Goal: Task Accomplishment & Management: Manage account settings

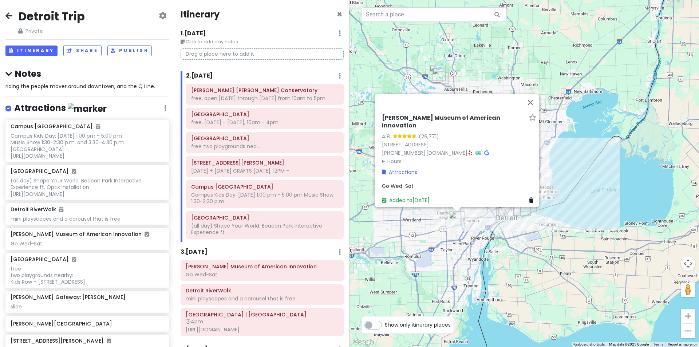
scroll to position [122, 0]
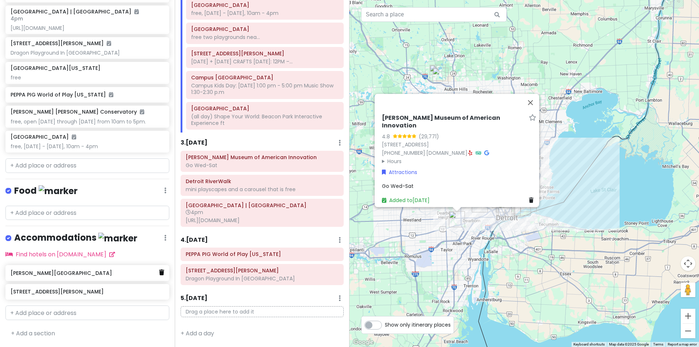
click at [159, 273] on icon at bounding box center [161, 272] width 5 height 6
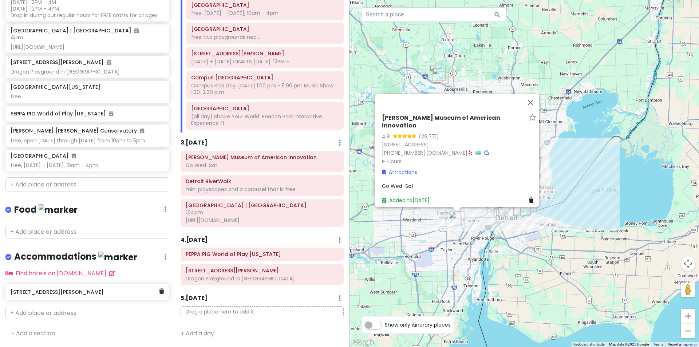
click at [36, 290] on h6 "[STREET_ADDRESS][PERSON_NAME]" at bounding box center [85, 292] width 148 height 7
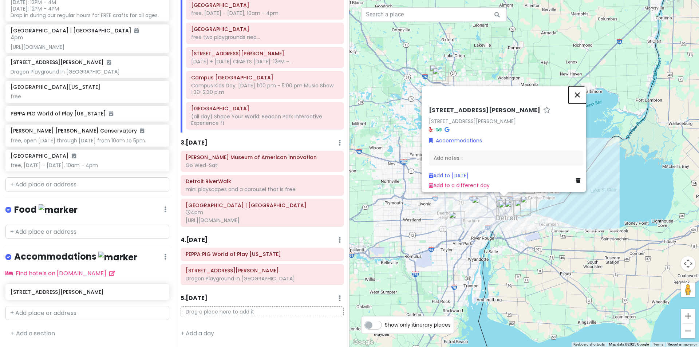
click at [578, 90] on button "Close" at bounding box center [576, 94] width 17 height 17
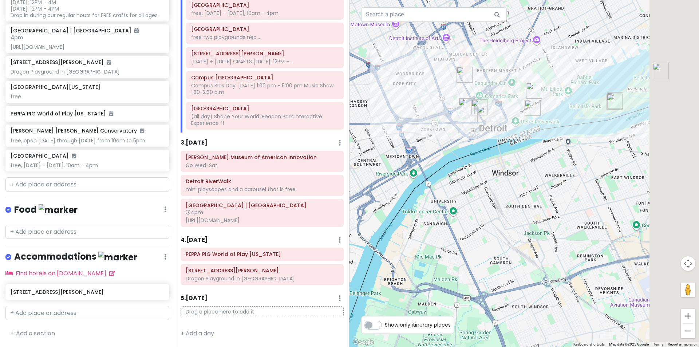
drag, startPoint x: 564, startPoint y: 126, endPoint x: 421, endPoint y: 205, distance: 162.9
click at [421, 205] on div at bounding box center [523, 173] width 349 height 347
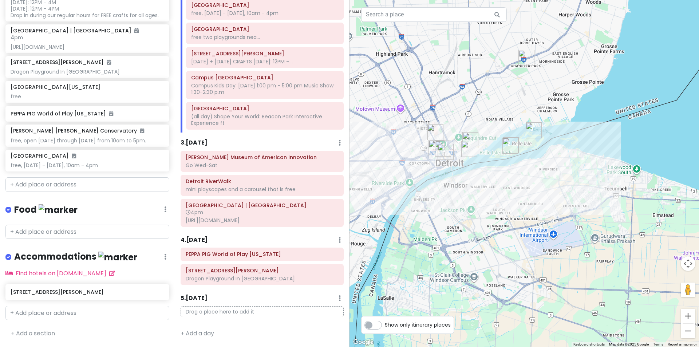
drag, startPoint x: 426, startPoint y: 76, endPoint x: 443, endPoint y: 109, distance: 36.5
click at [443, 109] on div at bounding box center [523, 173] width 349 height 347
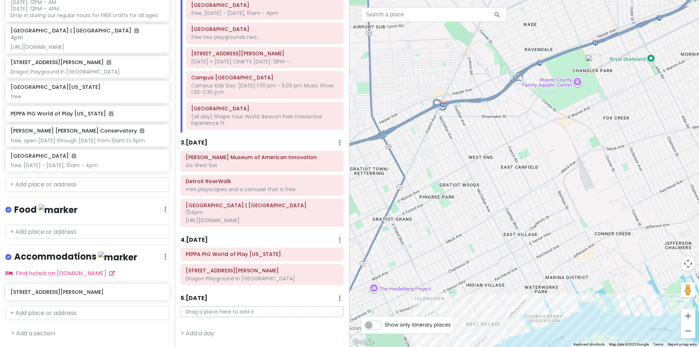
click at [592, 64] on img "Chandler Park" at bounding box center [593, 63] width 16 height 16
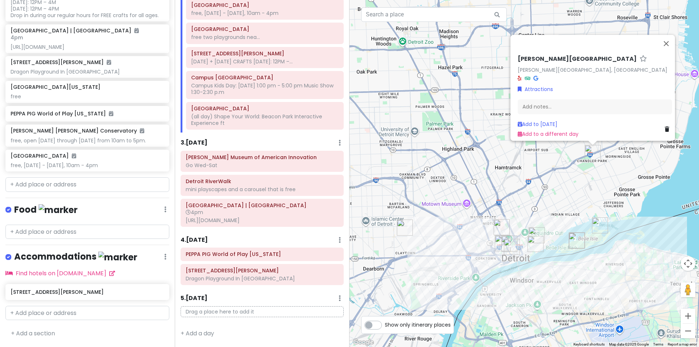
click at [404, 230] on img "Warren Gateway: Joe Louis Greenway" at bounding box center [405, 227] width 16 height 16
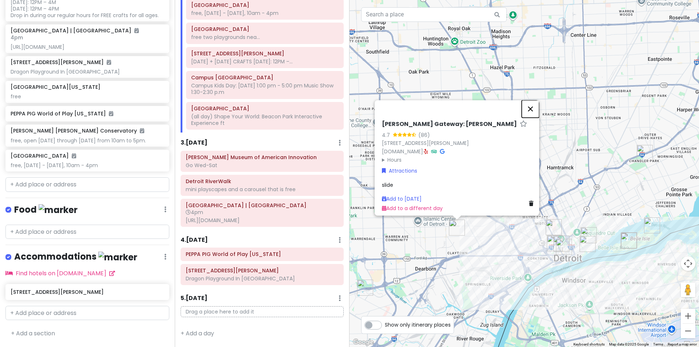
click at [531, 108] on button "Close" at bounding box center [529, 108] width 17 height 17
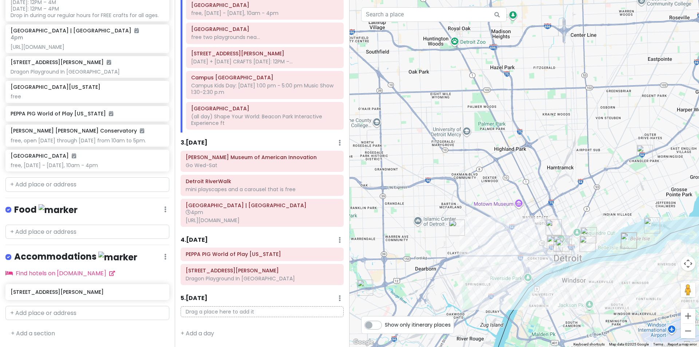
click at [367, 284] on img "Henry Ford Museum of American Innovation" at bounding box center [365, 287] width 16 height 16
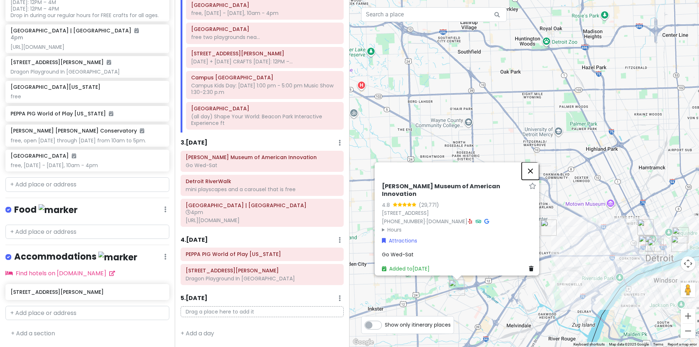
click at [528, 174] on button "Close" at bounding box center [529, 170] width 17 height 17
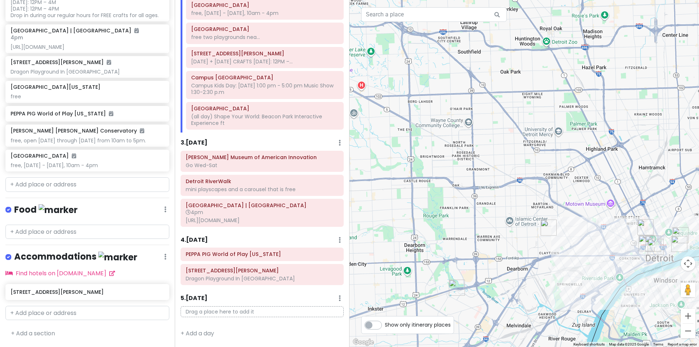
click at [542, 225] on img "Warren Gateway: Joe Louis Greenway" at bounding box center [548, 227] width 16 height 16
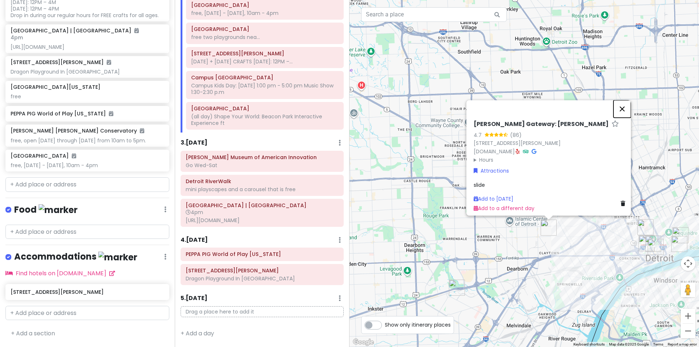
click at [625, 107] on button "Close" at bounding box center [621, 108] width 17 height 17
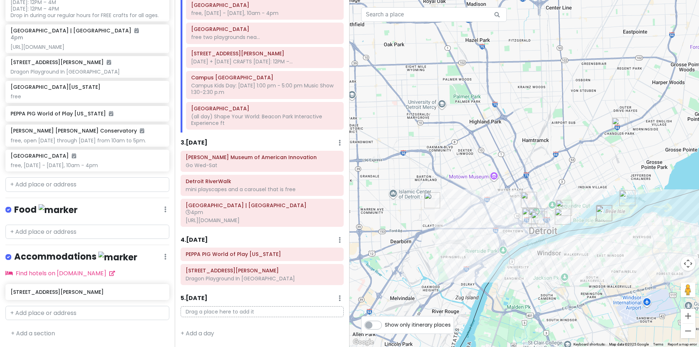
drag, startPoint x: 635, startPoint y: 152, endPoint x: 517, endPoint y: 125, distance: 121.0
click at [517, 125] on div at bounding box center [523, 173] width 349 height 347
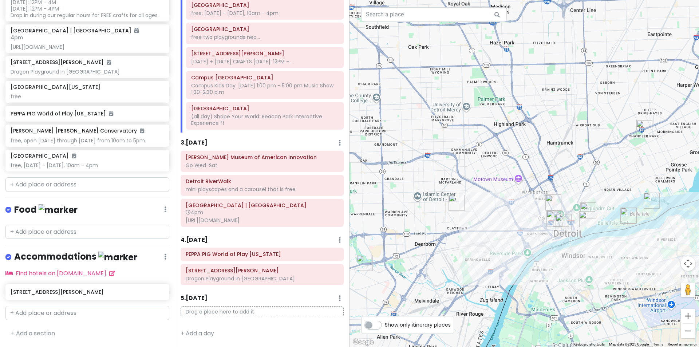
drag, startPoint x: 565, startPoint y: 156, endPoint x: 591, endPoint y: 158, distance: 25.6
click at [591, 158] on div at bounding box center [523, 173] width 349 height 347
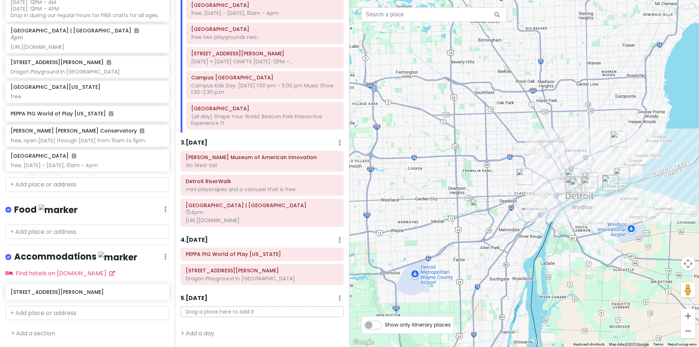
click at [524, 174] on img "Warren Gateway: Joe Louis Greenway" at bounding box center [524, 176] width 16 height 16
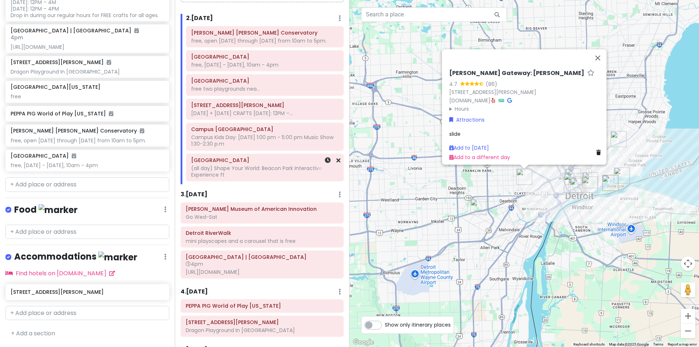
scroll to position [49, 0]
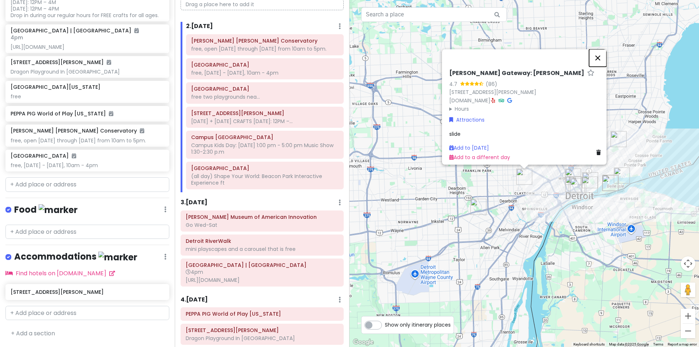
click at [601, 55] on button "Close" at bounding box center [597, 57] width 17 height 17
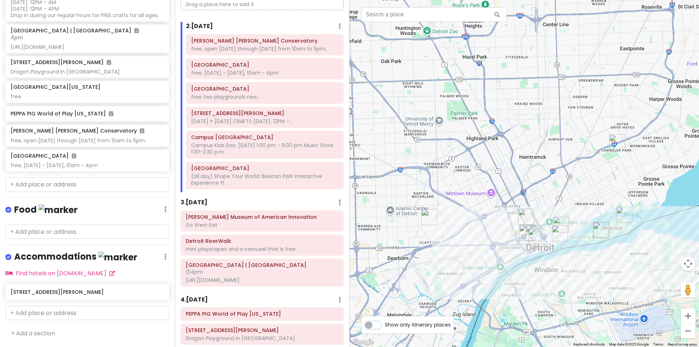
click at [614, 139] on img "Chandler Park" at bounding box center [617, 142] width 16 height 16
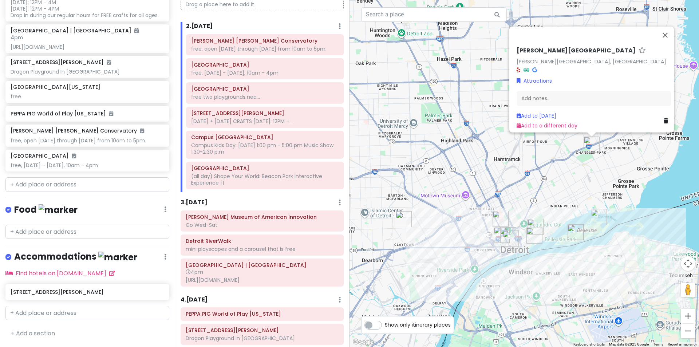
click at [663, 118] on icon at bounding box center [665, 120] width 4 height 5
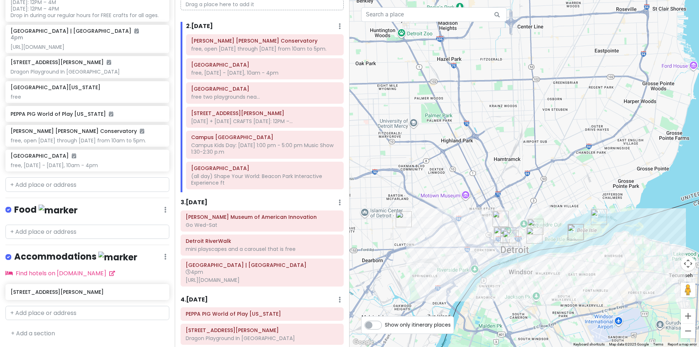
scroll to position [361, 0]
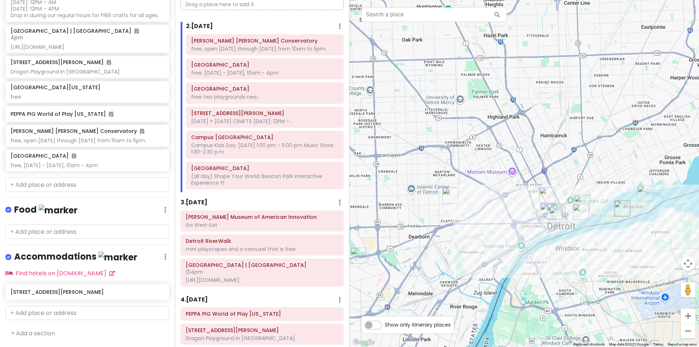
drag, startPoint x: 425, startPoint y: 197, endPoint x: 472, endPoint y: 172, distance: 53.7
click at [472, 172] on div at bounding box center [523, 173] width 349 height 347
click at [450, 194] on img "Warren Gateway: Joe Louis Greenway" at bounding box center [451, 195] width 16 height 16
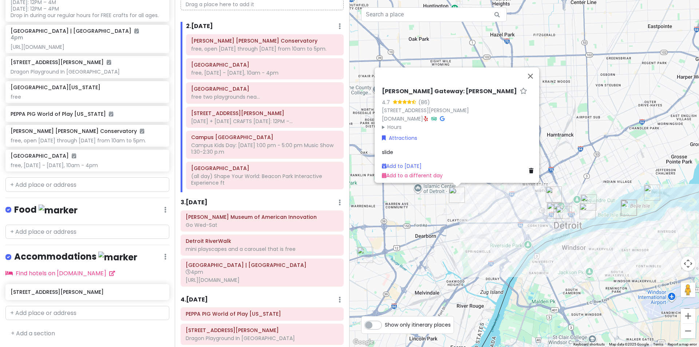
click at [438, 88] on h6 "[PERSON_NAME] Gateway: [PERSON_NAME]" at bounding box center [449, 92] width 135 height 8
click at [438, 84] on input "[PERSON_NAME] Gateway: [PERSON_NAME]" at bounding box center [459, 89] width 154 height 11
click at [529, 168] on icon at bounding box center [531, 170] width 4 height 5
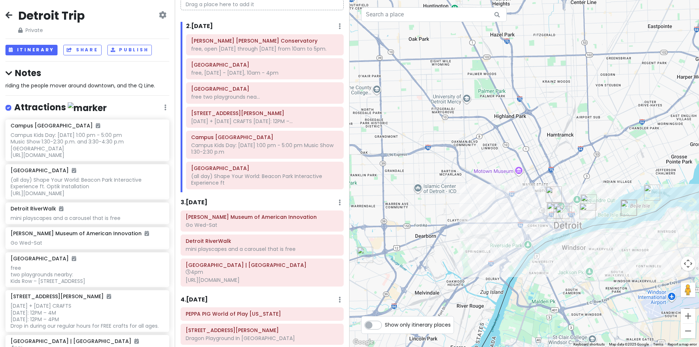
scroll to position [0, 0]
click at [16, 76] on h4 "Notes" at bounding box center [87, 73] width 164 height 11
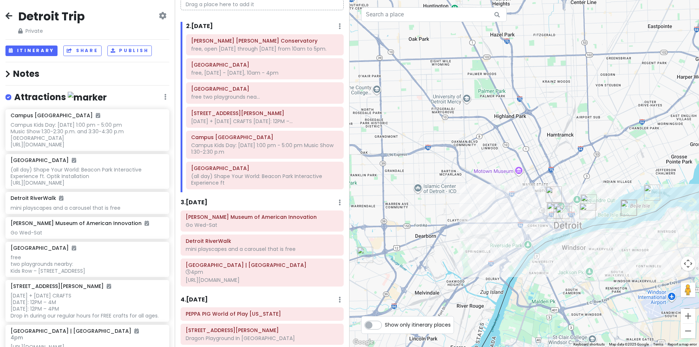
click at [15, 76] on h4 "Notes" at bounding box center [87, 73] width 164 height 11
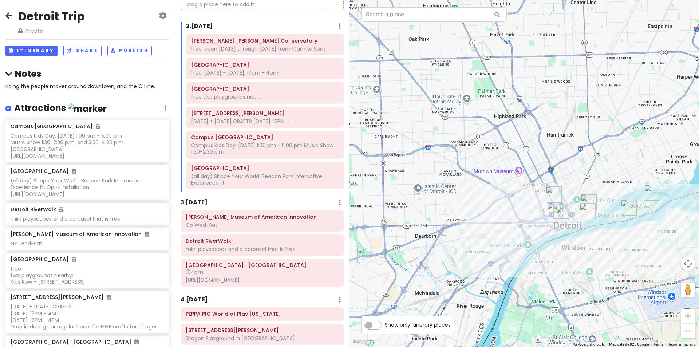
click at [55, 83] on span "riding the people mover around downtown, and the Q Line." at bounding box center [80, 86] width 150 height 7
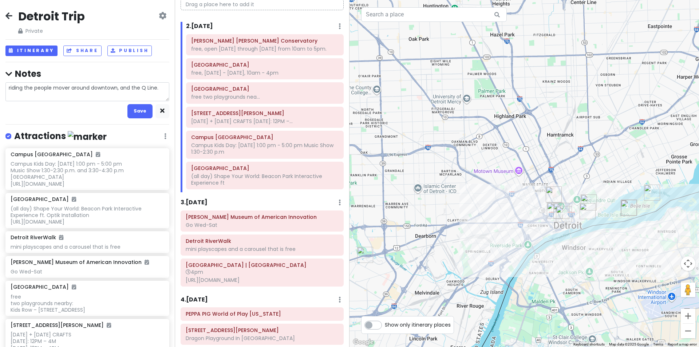
click at [158, 88] on textarea "riding the people mover around downtown, and the Q Line." at bounding box center [87, 91] width 164 height 19
type textarea "x"
type textarea "riding the people mover around downtown, and the Q Line."
type textarea "x"
type textarea "riding the people mover around downtown, and the Q Line."
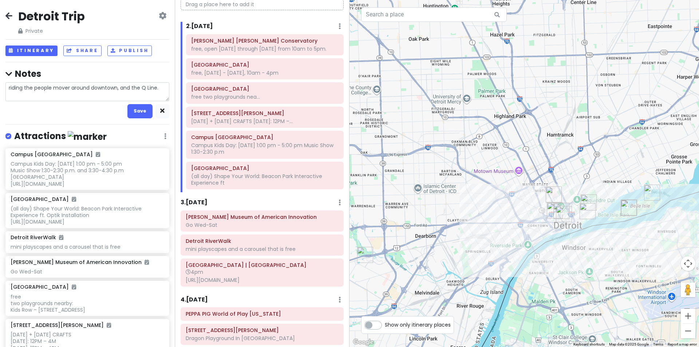
scroll to position [6, 0]
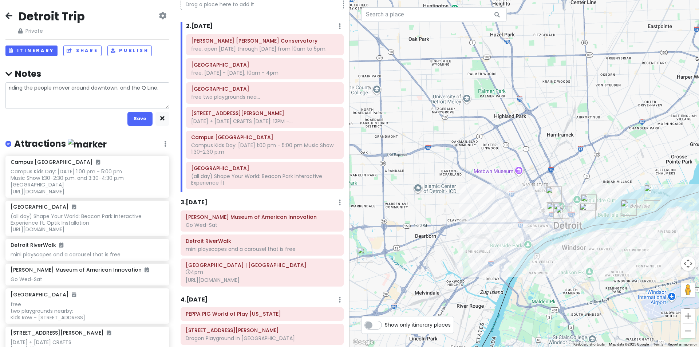
type textarea "x"
type textarea "riding the people mover around downtown, and the Q Line. [PERSON_NAME] Gateway:…"
type textarea "x"
type textarea "riding the people mover around downtown, and the Q Line. [PERSON_NAME] Gateway:…"
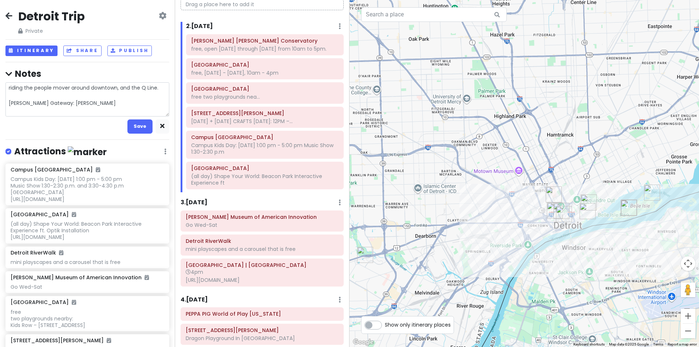
type textarea "x"
type textarea "riding the people mover around downtown, and the Q Line. [PERSON_NAME] Gateway:…"
type textarea "x"
type textarea "riding the people mover around downtown, and the Q Line. [PERSON_NAME] Gateway:…"
type textarea "x"
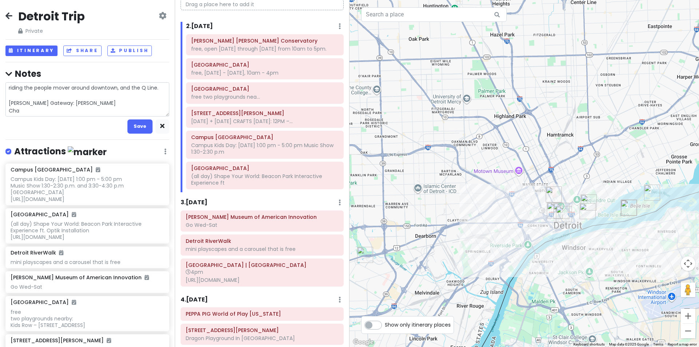
type textarea "riding the people mover around downtown, and the Q Line. [PERSON_NAME] Gateway:…"
type textarea "x"
type textarea "riding the people mover around downtown, and the Q Line. [PERSON_NAME] Gateway:…"
type textarea "x"
type textarea "riding the people mover around downtown, and the Q Line. [PERSON_NAME] Gateway:…"
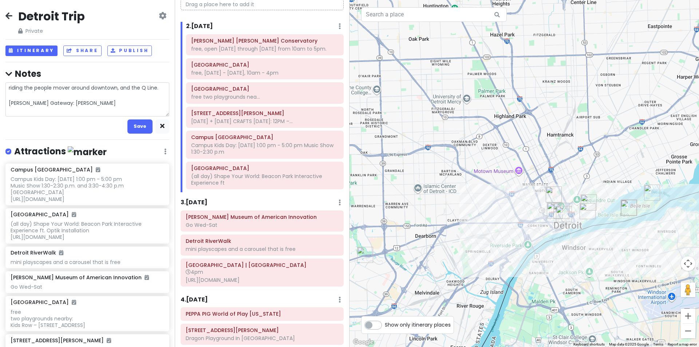
type textarea "x"
type textarea "riding the people mover around downtown, and the Q Line. [PERSON_NAME] Gateway:…"
type textarea "x"
type textarea "riding the people mover around downtown, and the Q Line. [PERSON_NAME] Gateway:…"
type textarea "x"
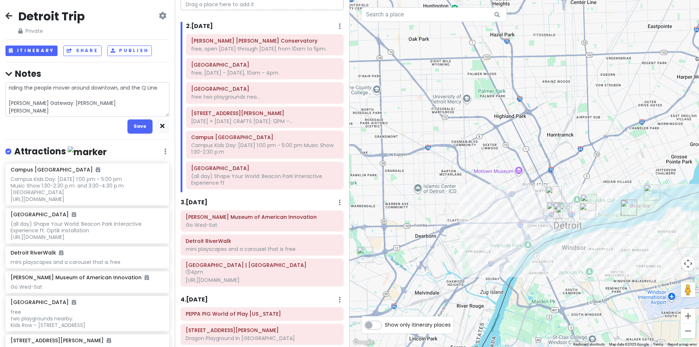
type textarea "riding the people mover around downtown, and the Q Line. [PERSON_NAME] Gateway:…"
type textarea "x"
type textarea "riding the people mover around downtown, and the Q Line. [PERSON_NAME] Gateway:…"
type textarea "x"
type textarea "riding the people mover around downtown, and the Q Line. [PERSON_NAME] Gateway:…"
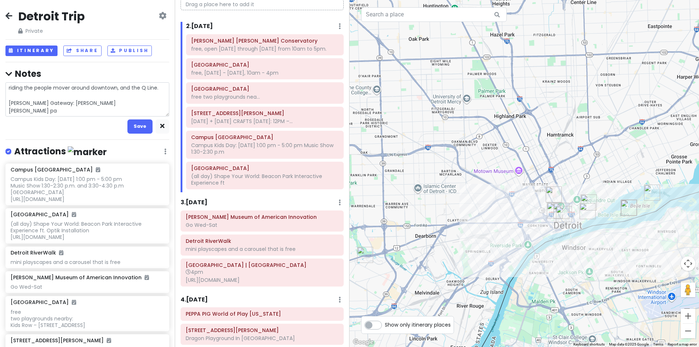
type textarea "x"
type textarea "riding the people mover around downtown, and the Q Line. [PERSON_NAME] Gateway:…"
type textarea "x"
type textarea "riding the people mover around downtown, and the Q Line. [PERSON_NAME][GEOGRAPH…"
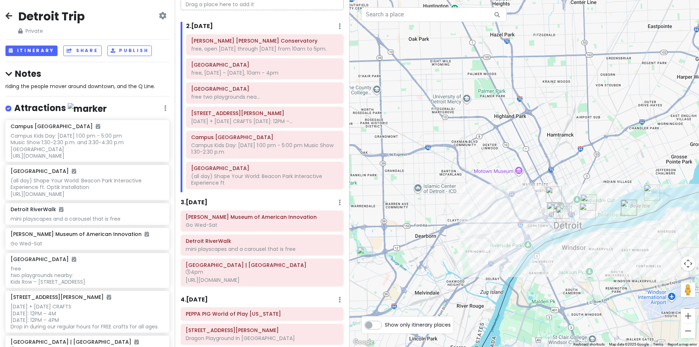
click at [8, 13] on icon at bounding box center [8, 16] width 7 height 6
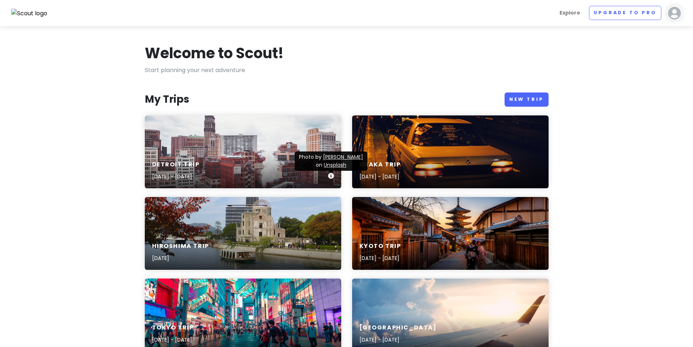
click at [267, 164] on div "Detroit Trip [DATE] - [DATE]" at bounding box center [243, 171] width 197 height 35
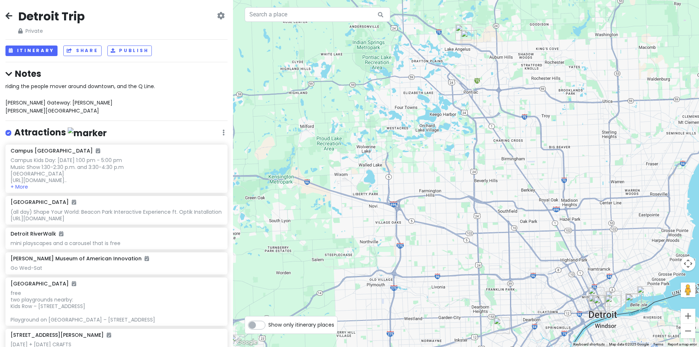
drag, startPoint x: 556, startPoint y: 200, endPoint x: 531, endPoint y: 221, distance: 33.1
click at [531, 221] on div at bounding box center [466, 173] width 466 height 347
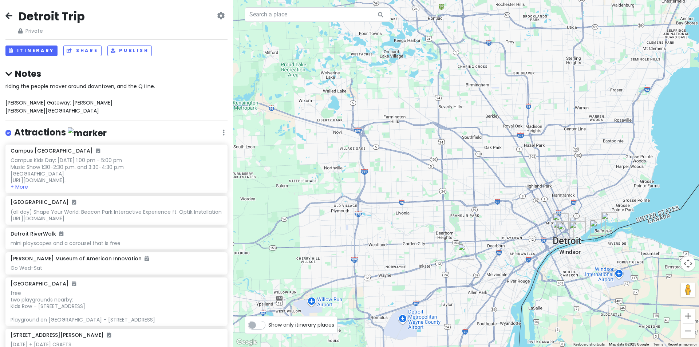
drag, startPoint x: 488, startPoint y: 156, endPoint x: 452, endPoint y: 87, distance: 77.3
click at [452, 87] on div at bounding box center [466, 173] width 466 height 347
click at [461, 249] on img "Henry Ford Museum of American Innovation" at bounding box center [465, 250] width 16 height 16
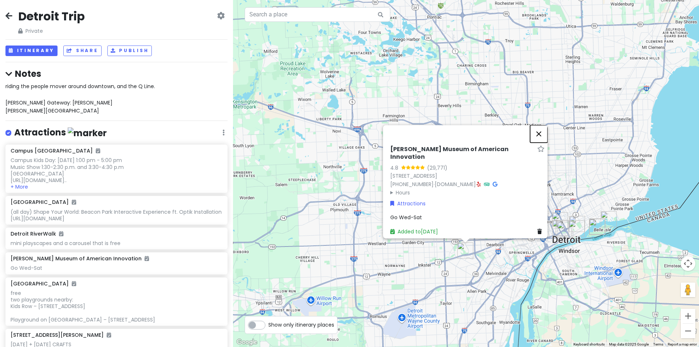
click at [542, 138] on button "Close" at bounding box center [538, 133] width 17 height 17
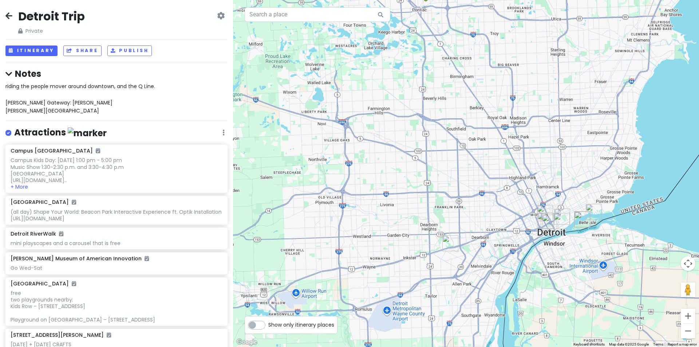
drag, startPoint x: 548, startPoint y: 182, endPoint x: 530, endPoint y: 173, distance: 20.7
click at [530, 173] on div at bounding box center [466, 173] width 466 height 347
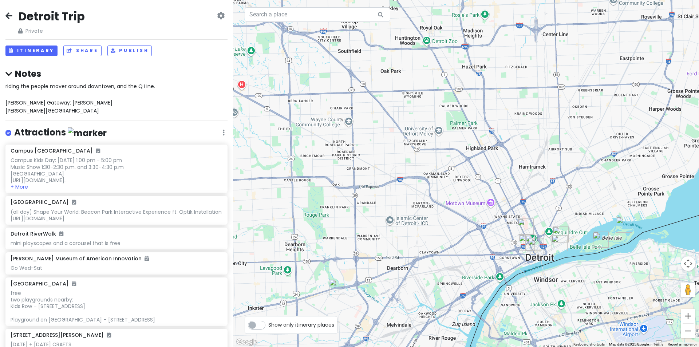
drag, startPoint x: 529, startPoint y: 178, endPoint x: 515, endPoint y: 156, distance: 25.9
click at [515, 156] on div at bounding box center [466, 173] width 466 height 347
